Goal: Information Seeking & Learning: Learn about a topic

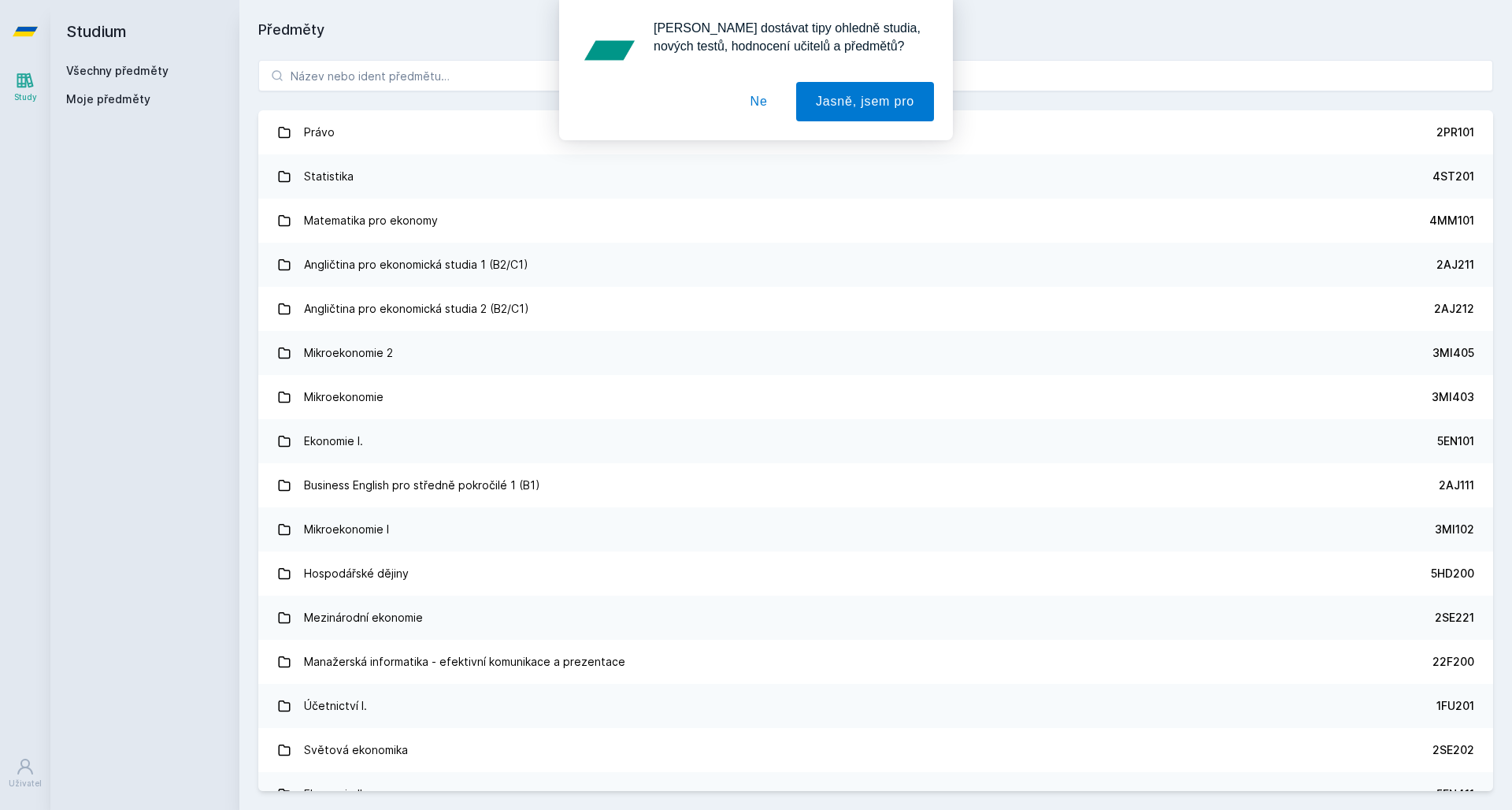
click at [768, 103] on button "Ne" at bounding box center [759, 101] width 57 height 39
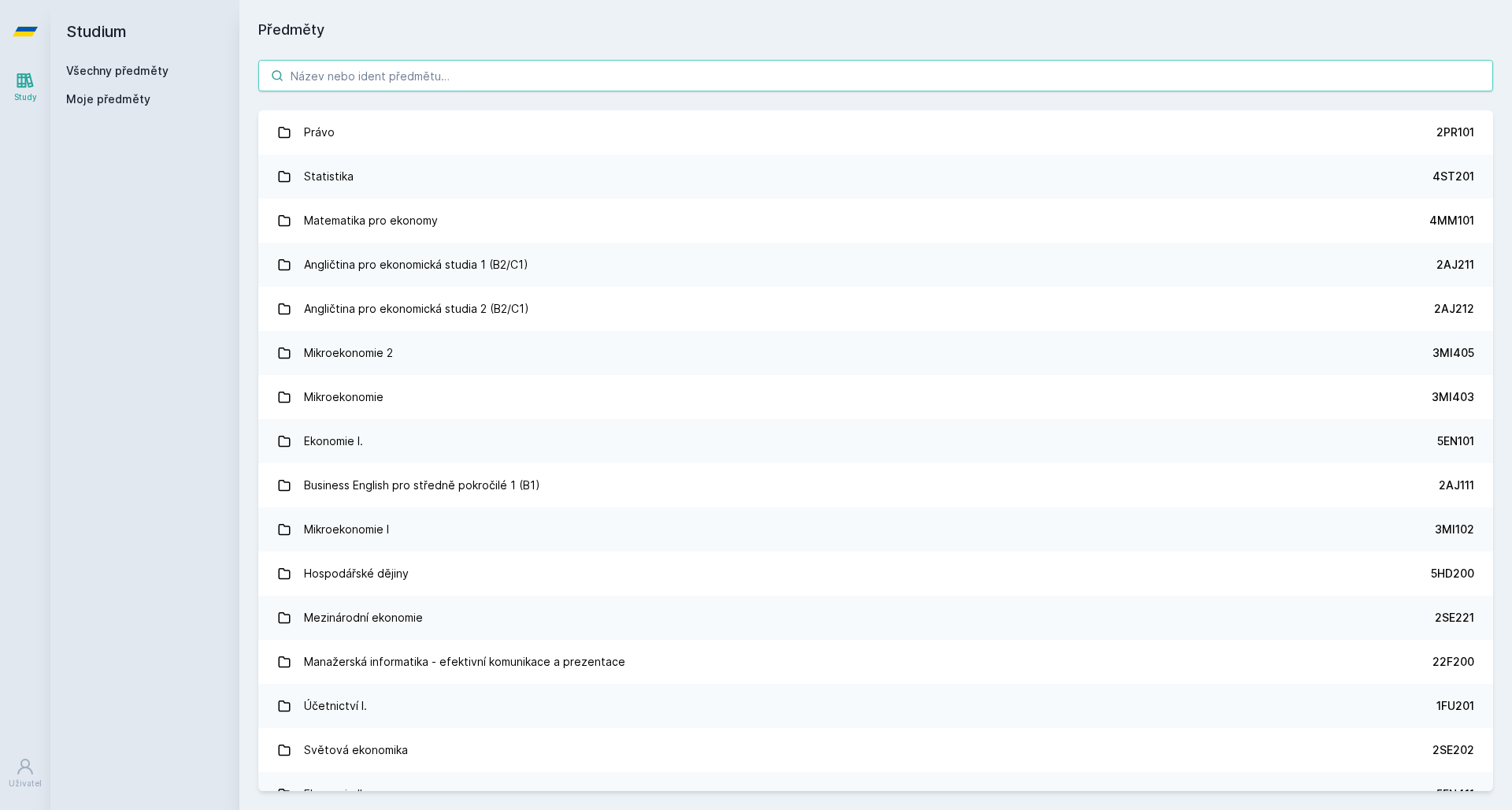
click at [508, 67] on input "search" at bounding box center [876, 75] width 1235 height 32
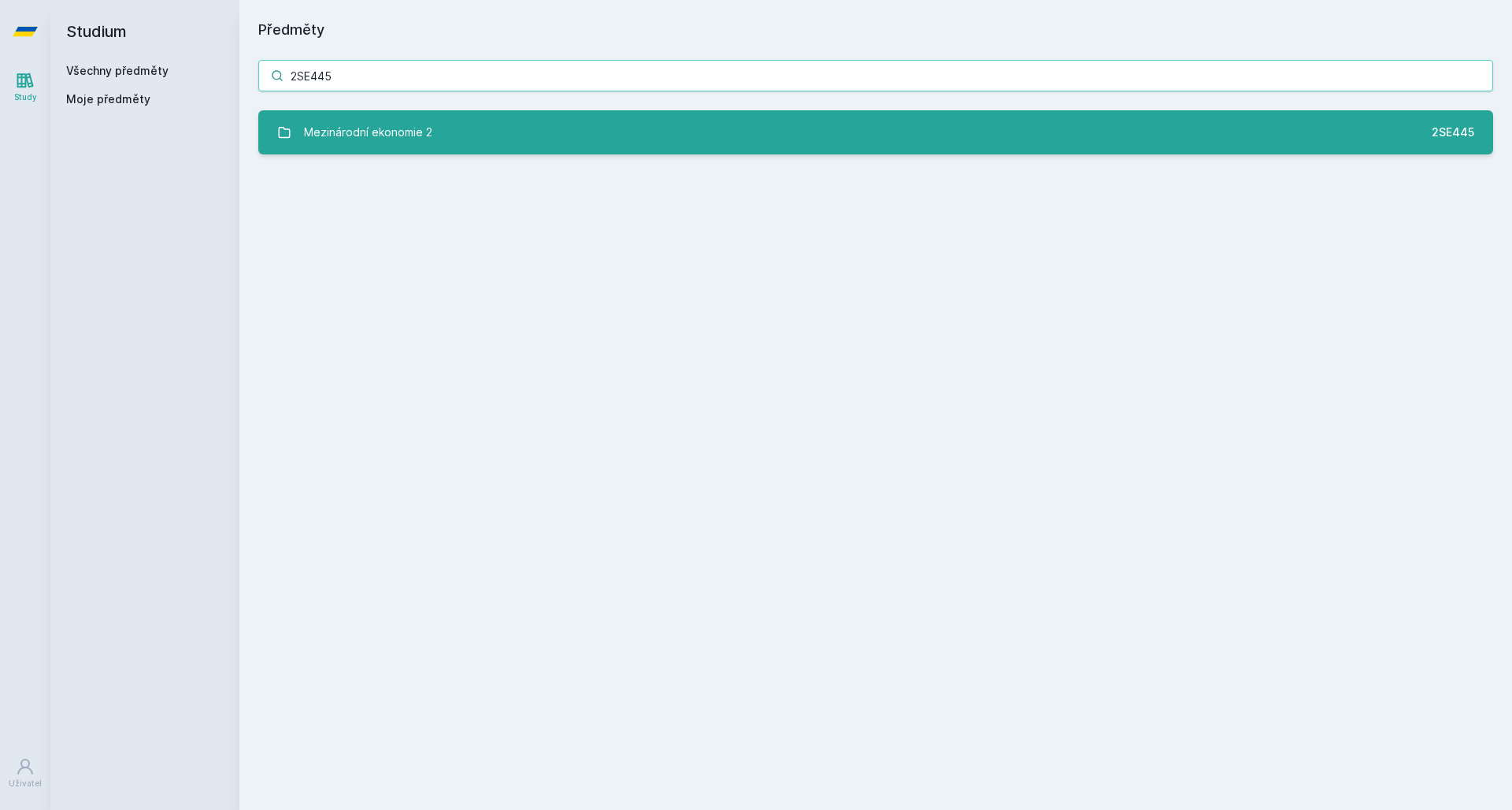
type input "2SE445"
click at [454, 121] on link "Mezinárodní ekonomie 2 2SE445" at bounding box center [876, 133] width 1235 height 44
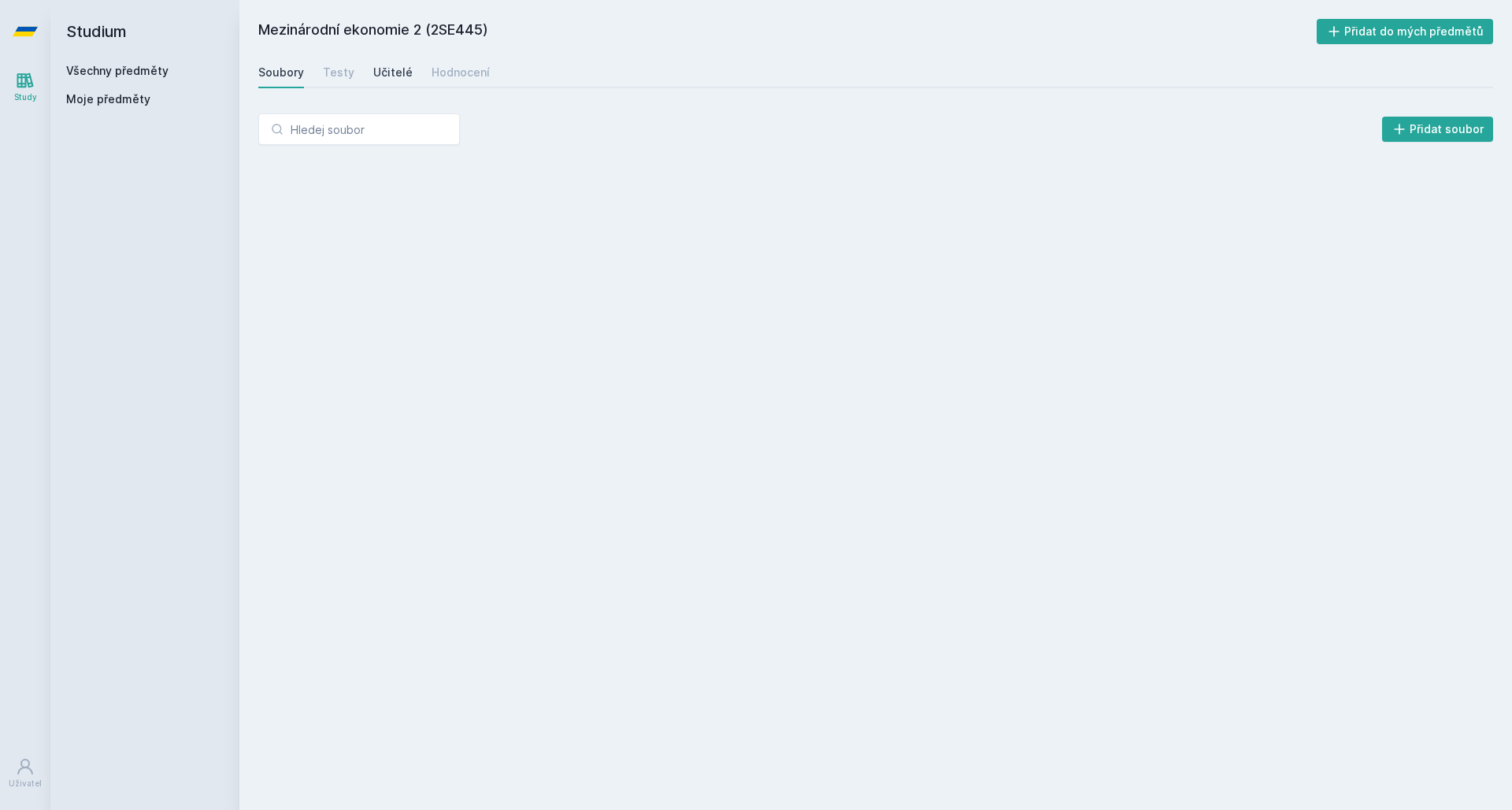
click at [397, 72] on div "Učitelé" at bounding box center [392, 72] width 39 height 15
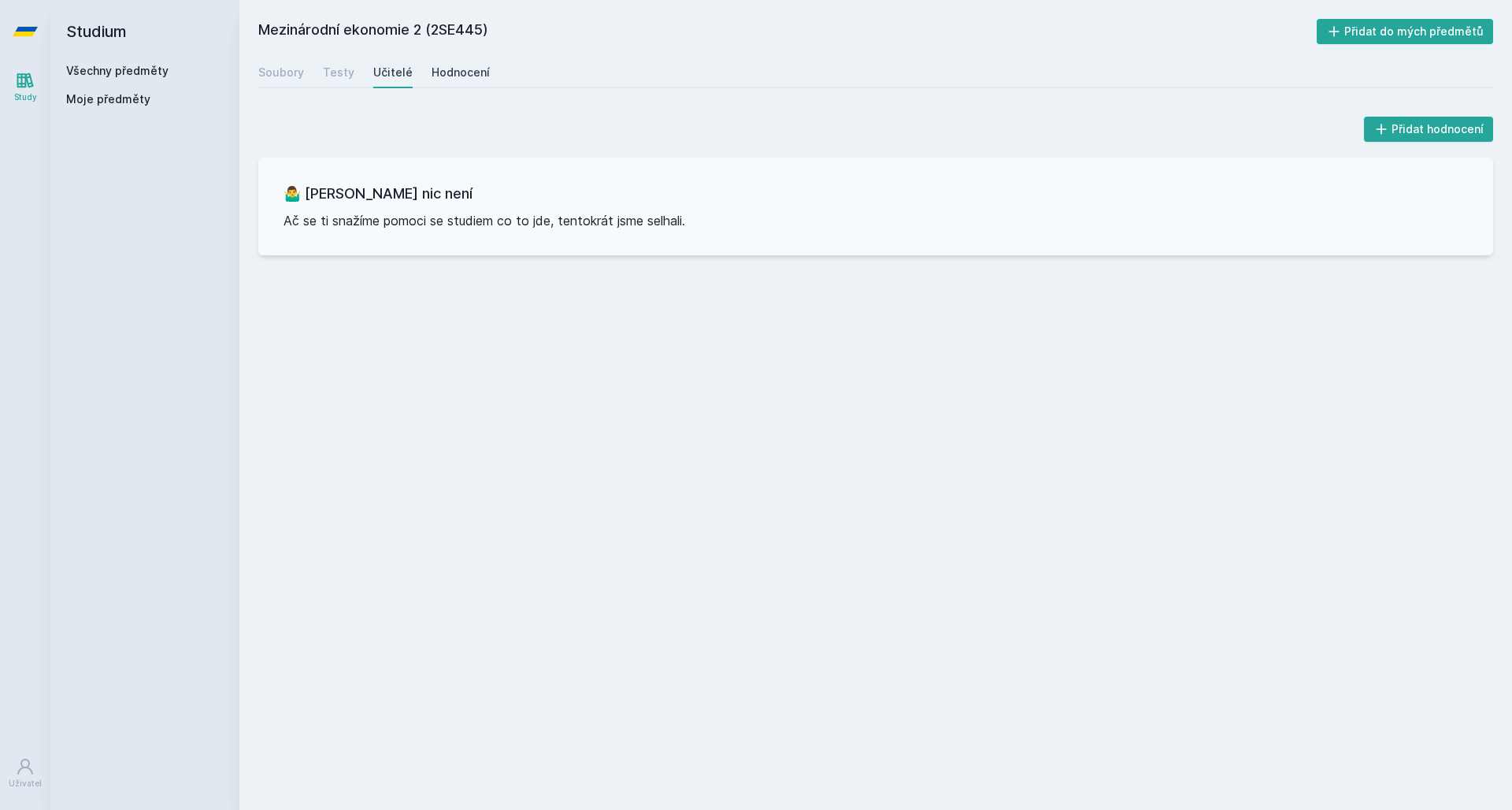
click at [467, 72] on div "Hodnocení" at bounding box center [461, 72] width 59 height 15
